Goal: Information Seeking & Learning: Learn about a topic

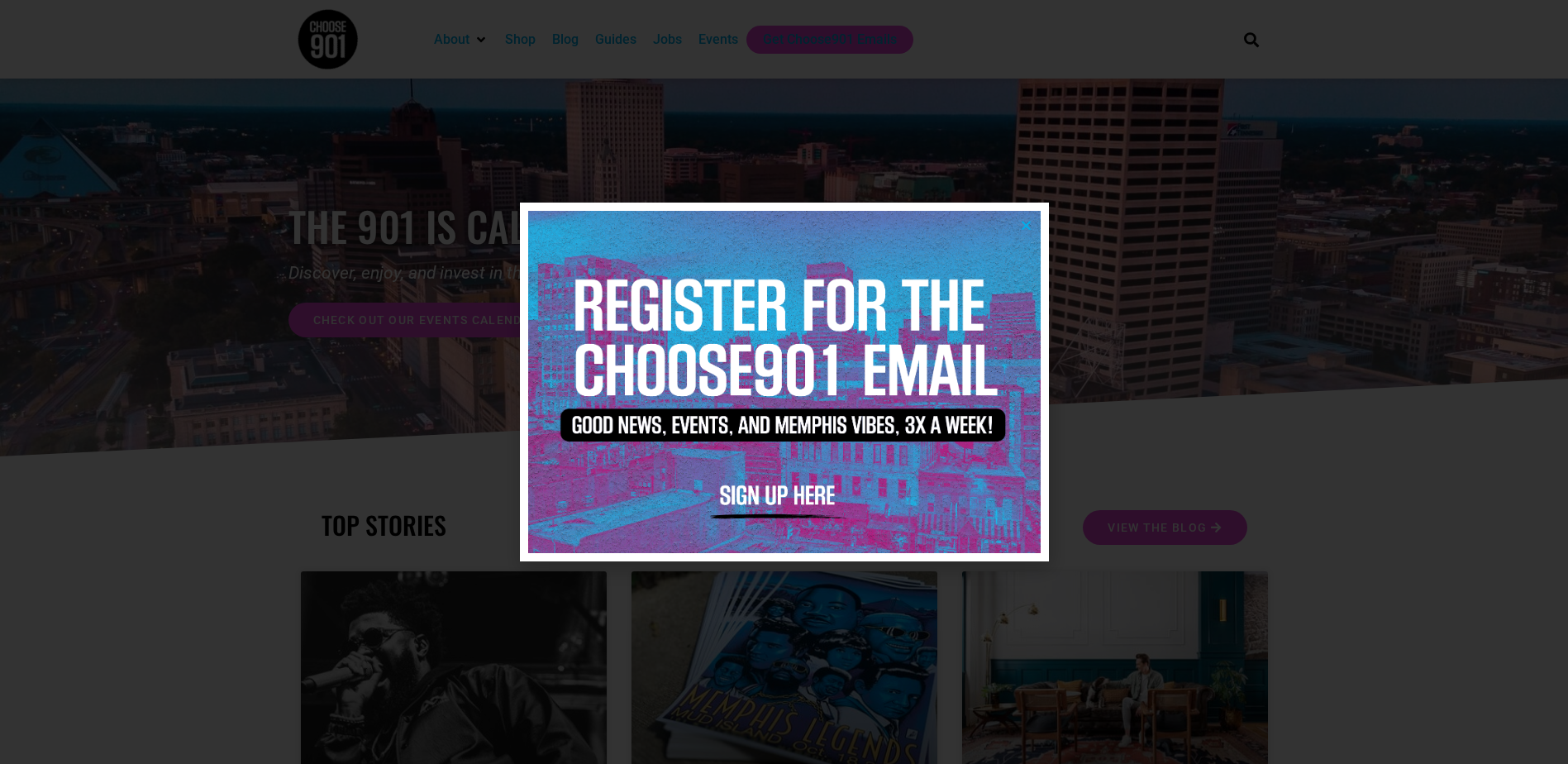
click at [1029, 223] on icon "Close" at bounding box center [1026, 224] width 12 height 12
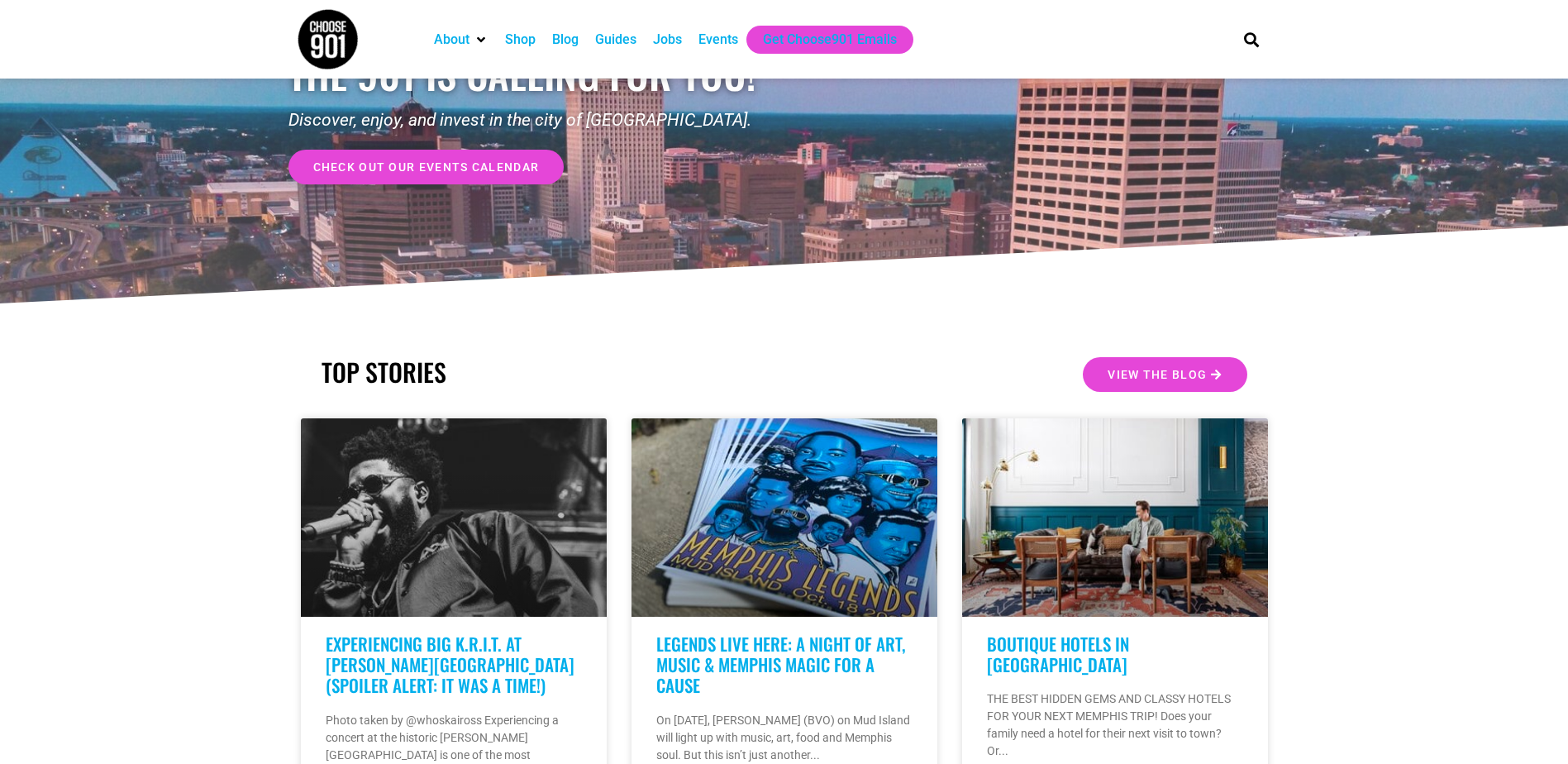
scroll to position [166, 0]
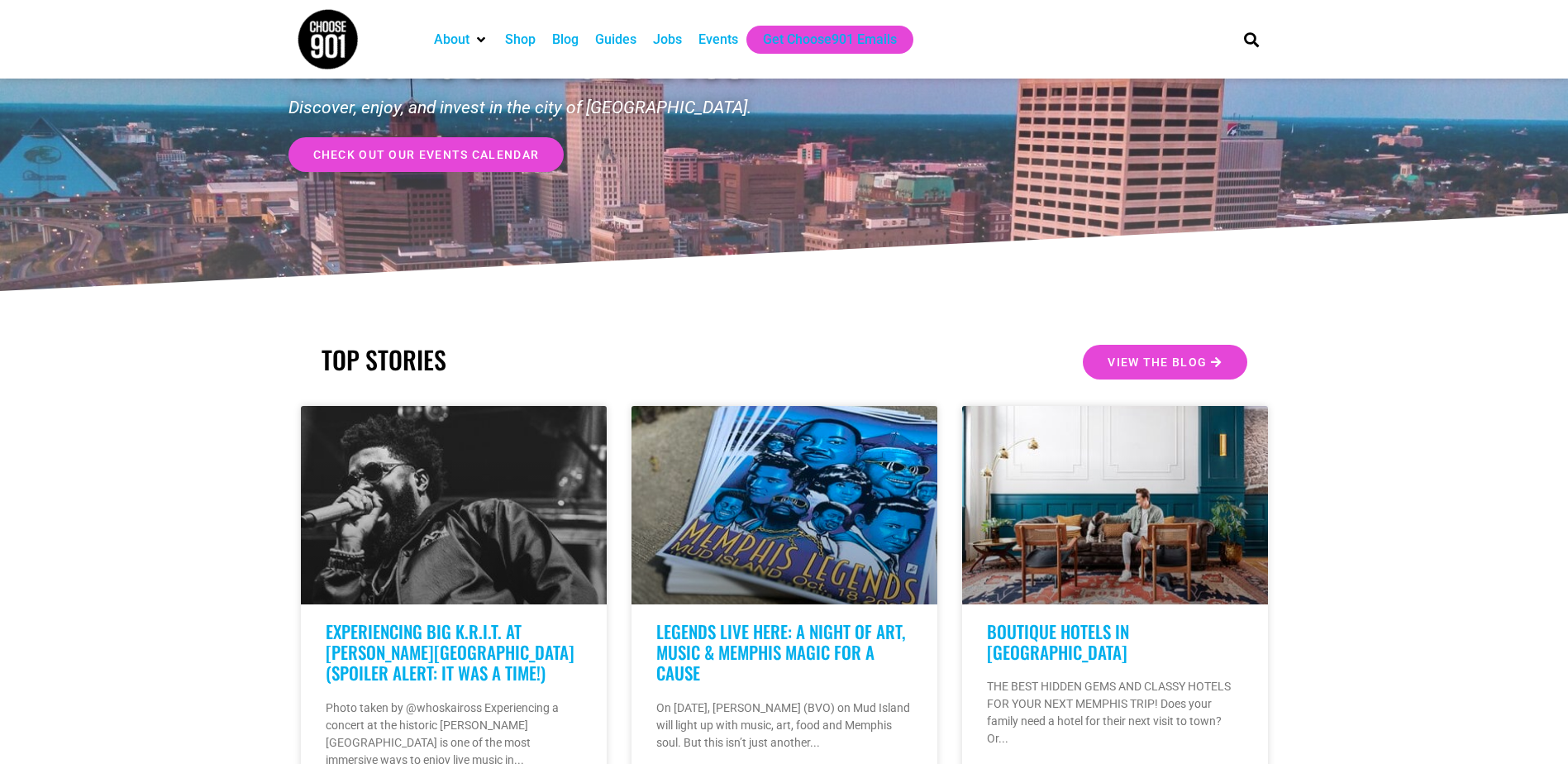
click at [479, 151] on span "check out our events calendar" at bounding box center [426, 154] width 226 height 11
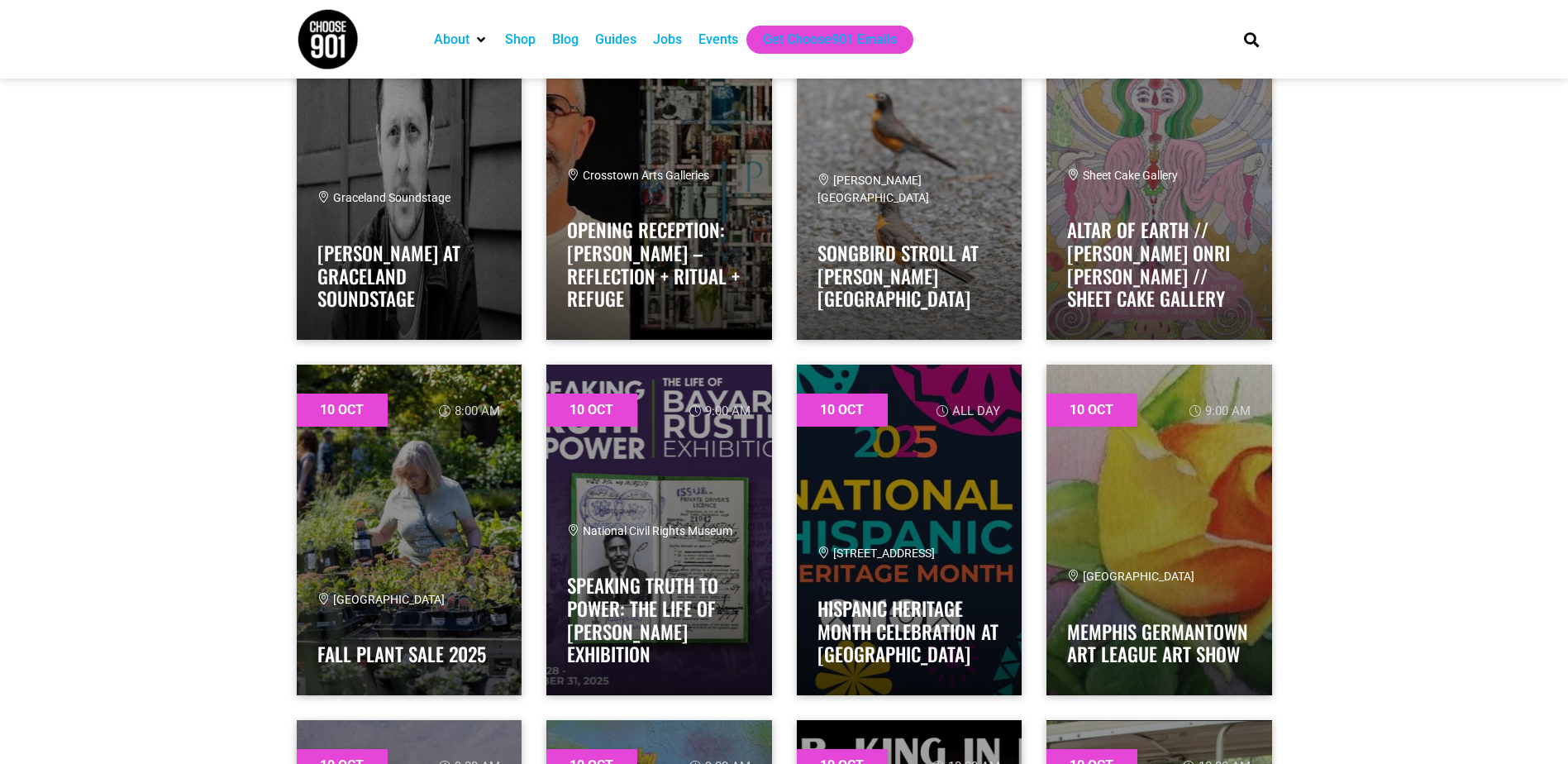
scroll to position [5620, 0]
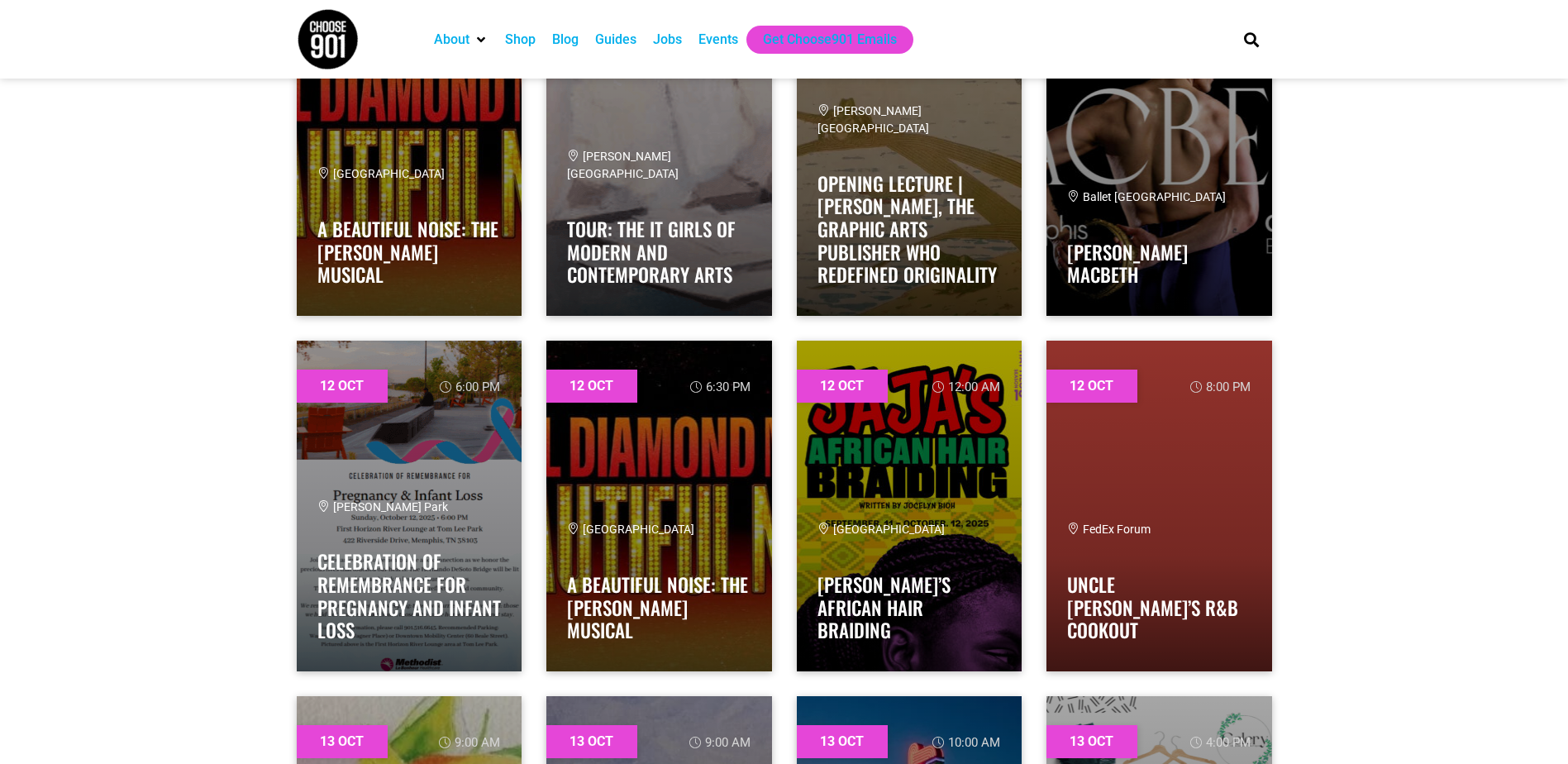
scroll to position [13471, 0]
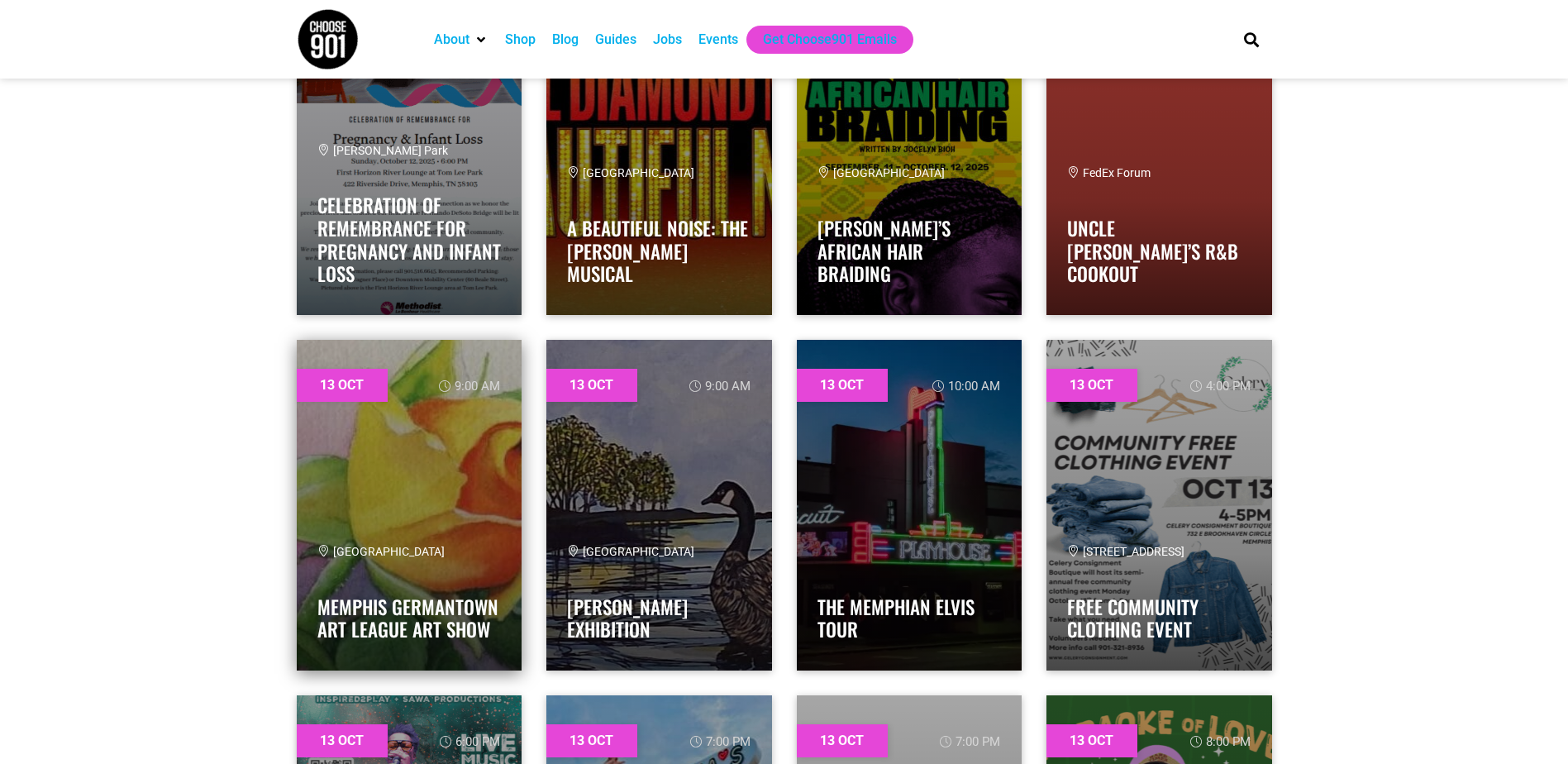
click at [404, 474] on link at bounding box center [409, 505] width 225 height 331
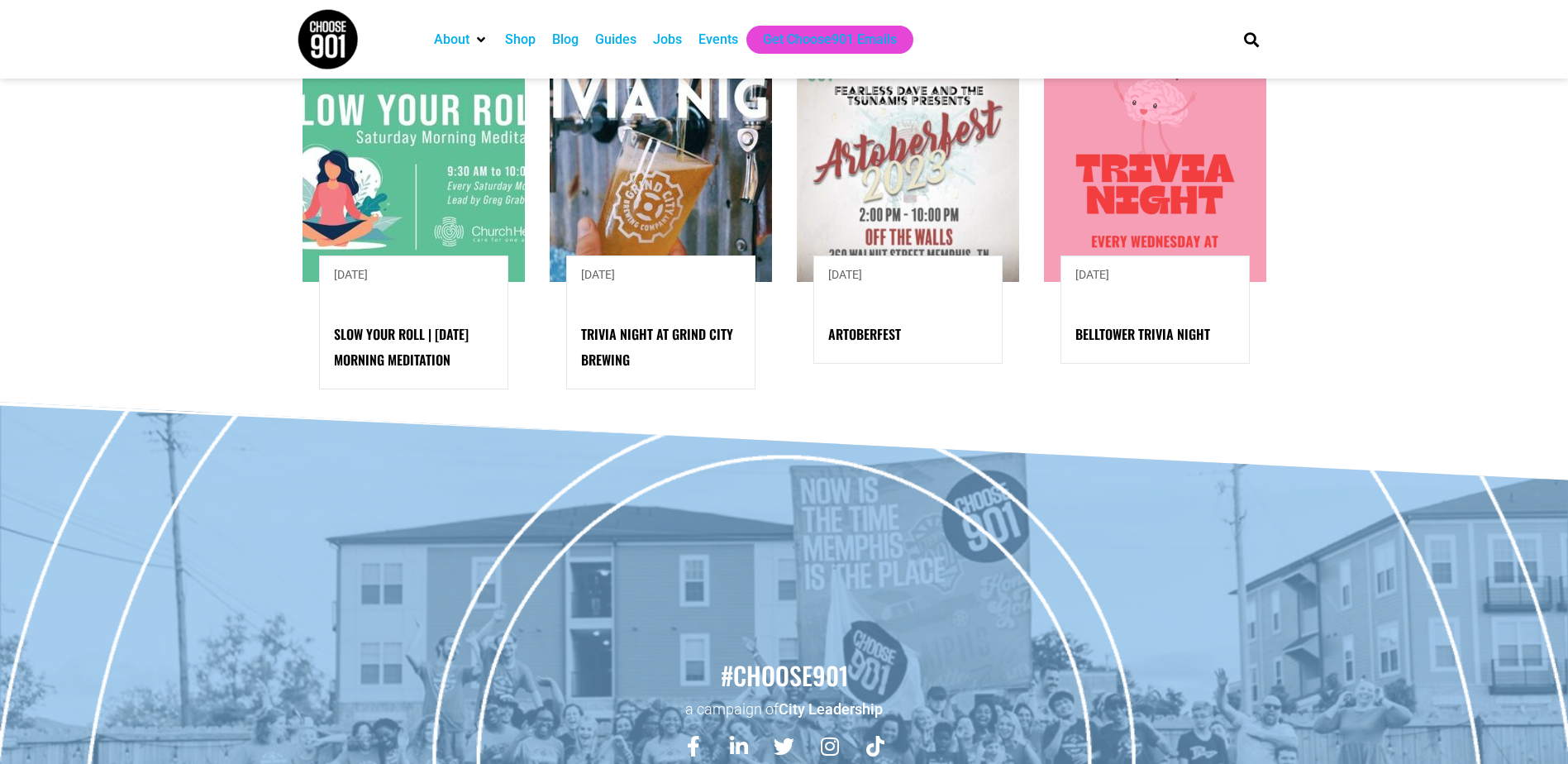
scroll to position [1405, 0]
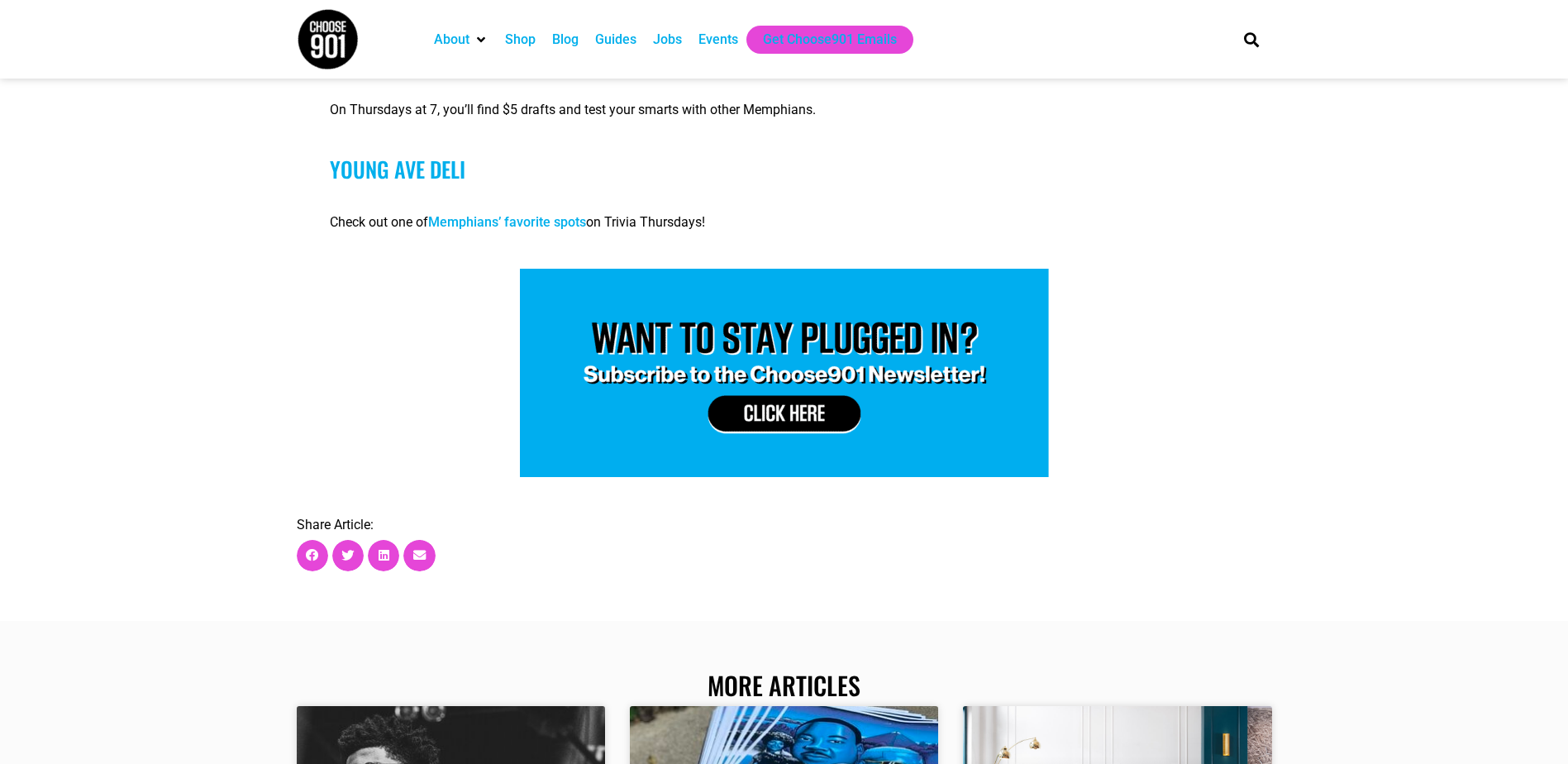
scroll to position [3058, 0]
